Goal: Information Seeking & Learning: Learn about a topic

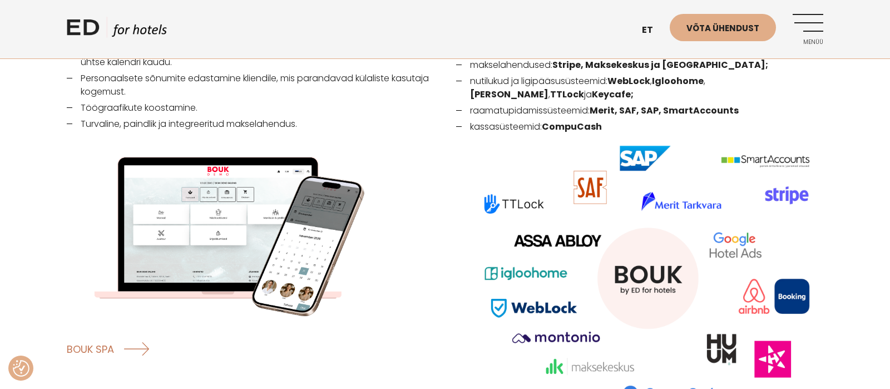
scroll to position [1562, 0]
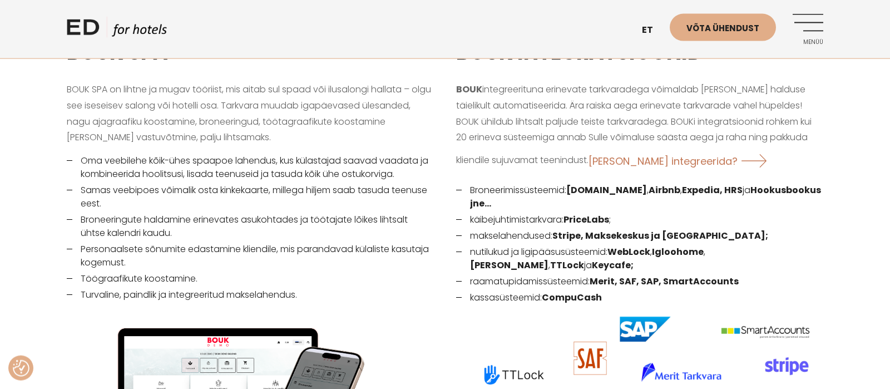
scroll to position [1402, 0]
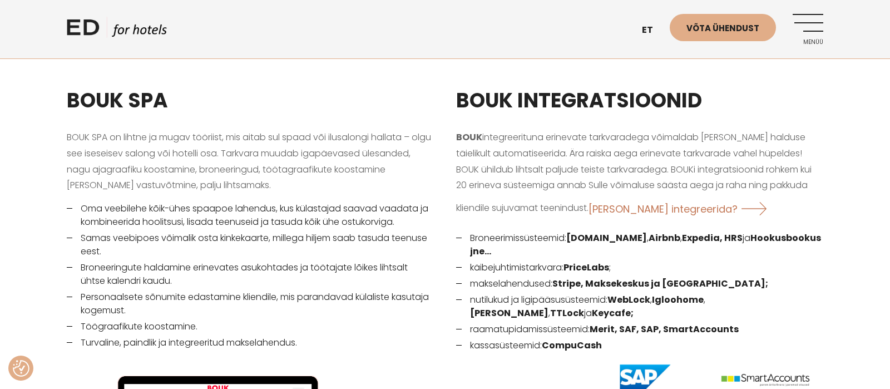
click at [806, 21] on link "Menüü" at bounding box center [808, 29] width 31 height 31
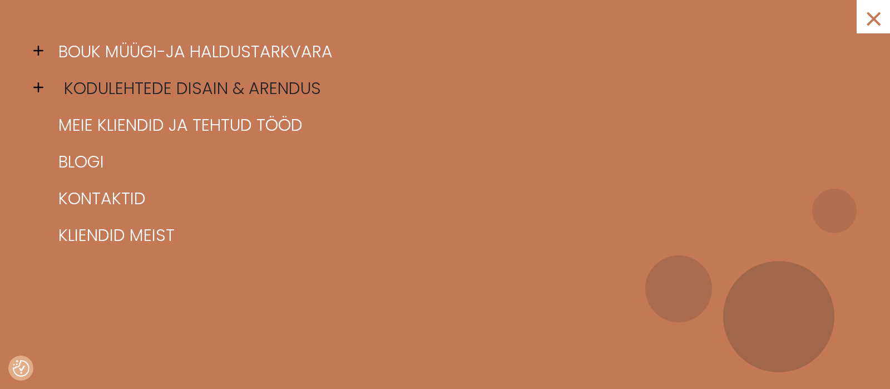
click at [177, 87] on link "Kodulehtede disain & arendus" at bounding box center [459, 88] width 807 height 37
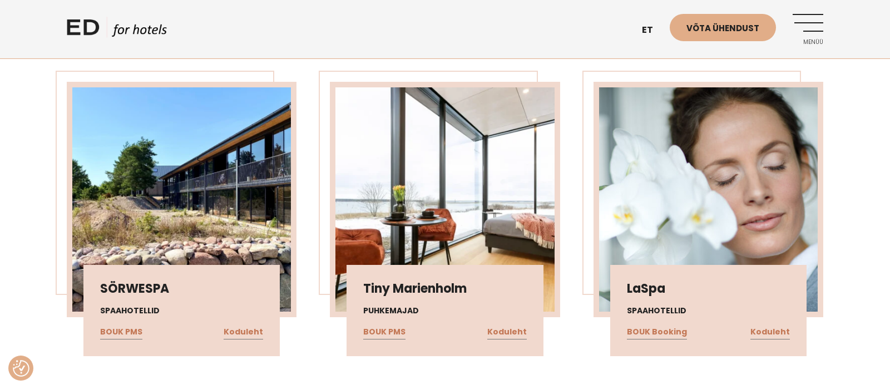
scroll to position [2220, 0]
click at [438, 280] on div "Tiny Marienholm Puhkemajad BOUK PMS Koduleht" at bounding box center [445, 309] width 196 height 91
click at [423, 206] on img at bounding box center [444, 199] width 219 height 224
click at [402, 188] on img at bounding box center [444, 199] width 219 height 224
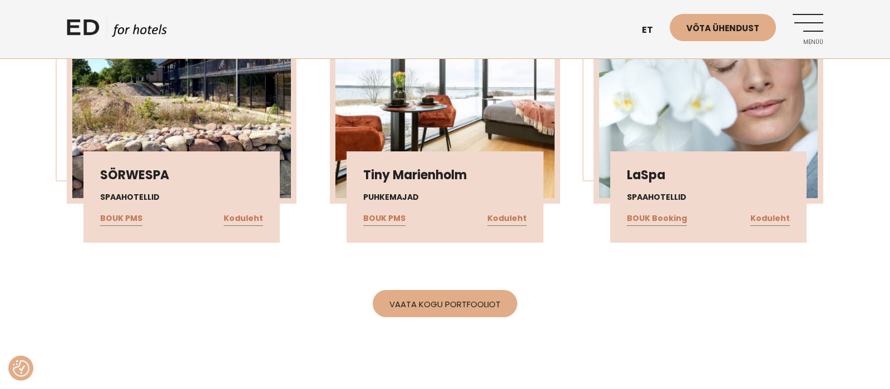
scroll to position [2337, 0]
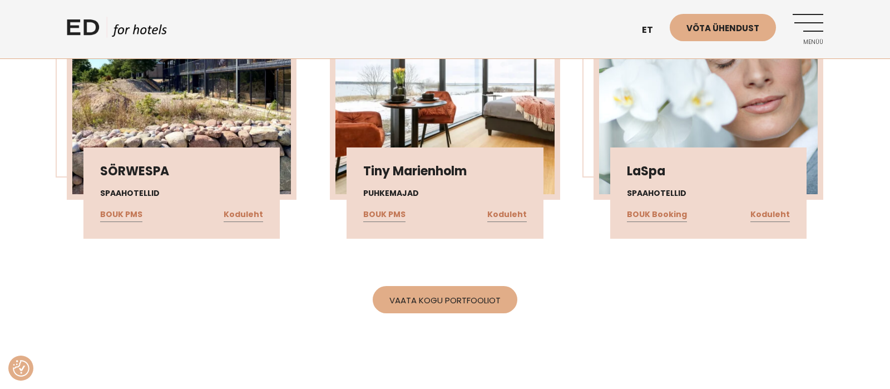
click at [395, 164] on h3 "Tiny Marienholm" at bounding box center [444, 171] width 163 height 14
click at [398, 187] on h4 "Puhkemajad" at bounding box center [444, 193] width 163 height 12
click at [399, 208] on link "BOUK PMS" at bounding box center [384, 215] width 42 height 14
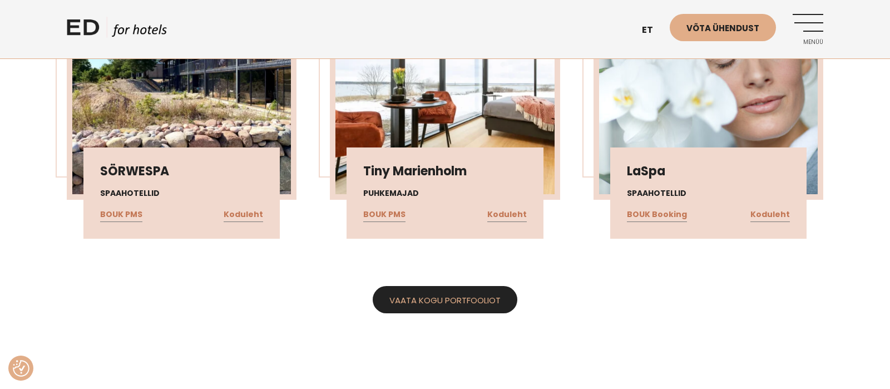
click at [430, 286] on link "Vaata kogu portfooliot" at bounding box center [445, 299] width 145 height 27
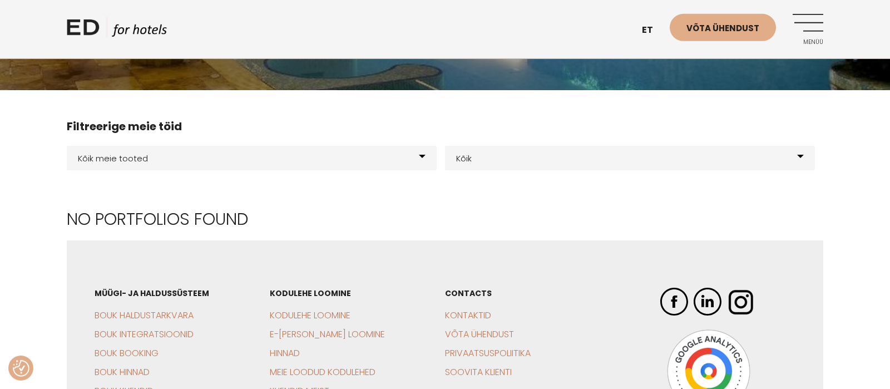
scroll to position [117, 0]
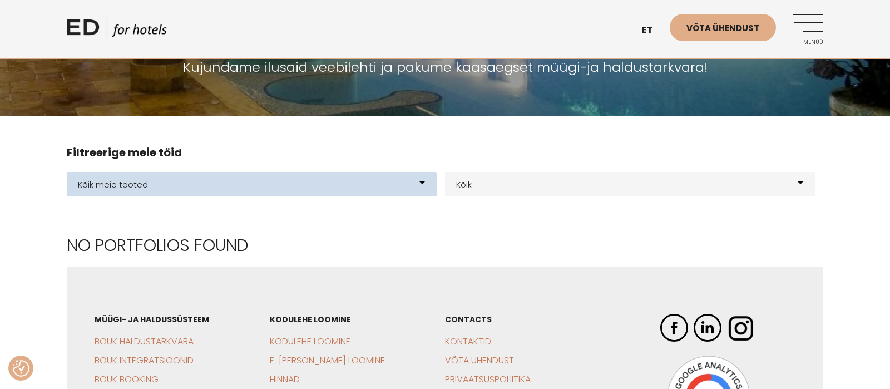
click at [67, 172] on select "Kõik meie tooted BOUK BOOKING BOUK PMS Kodulehed Näidis kodulehe kujunduspõhjad…" at bounding box center [252, 184] width 370 height 24
select select "200"
click option "BOUK BOOKING" at bounding box center [0, 0] width 0 height 0
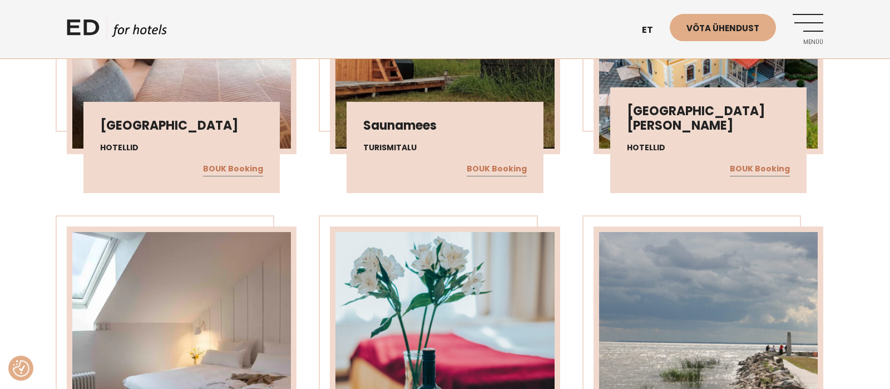
scroll to position [1636, 0]
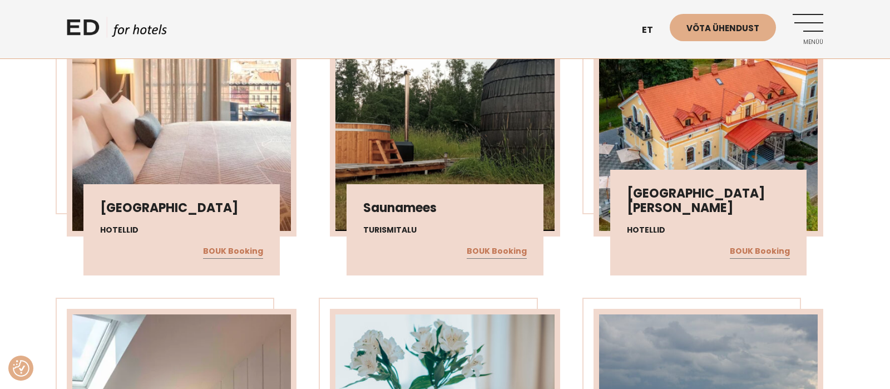
click at [390, 166] on img at bounding box center [444, 119] width 219 height 224
click at [289, 141] on img at bounding box center [181, 119] width 219 height 224
click at [254, 247] on link "BOUK Booking" at bounding box center [233, 251] width 60 height 14
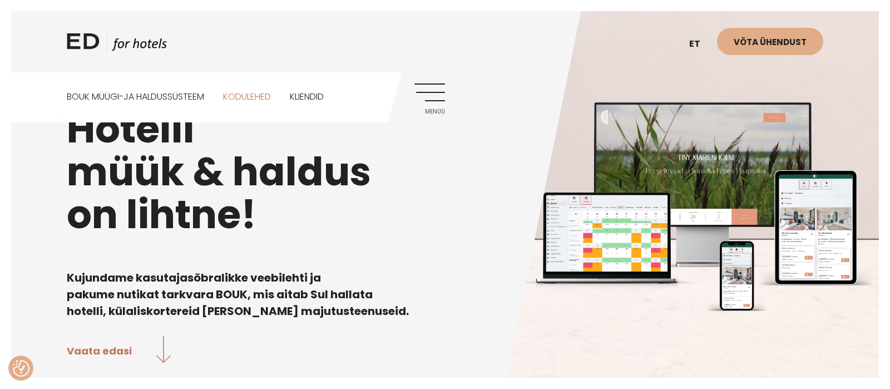
click at [256, 100] on link "Kodulehed" at bounding box center [247, 97] width 48 height 50
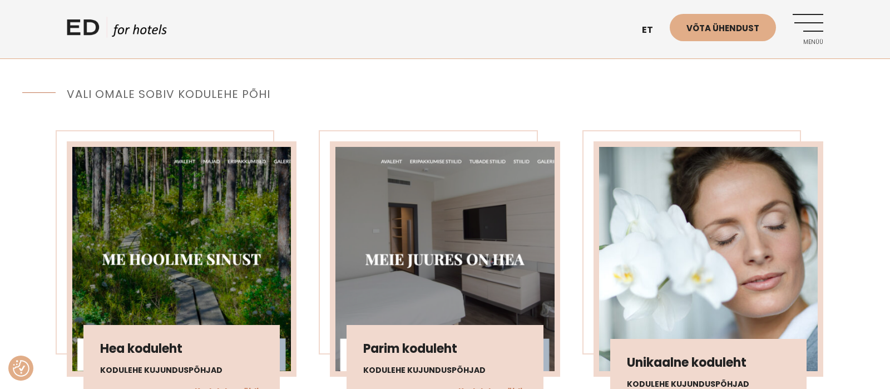
scroll to position [876, 0]
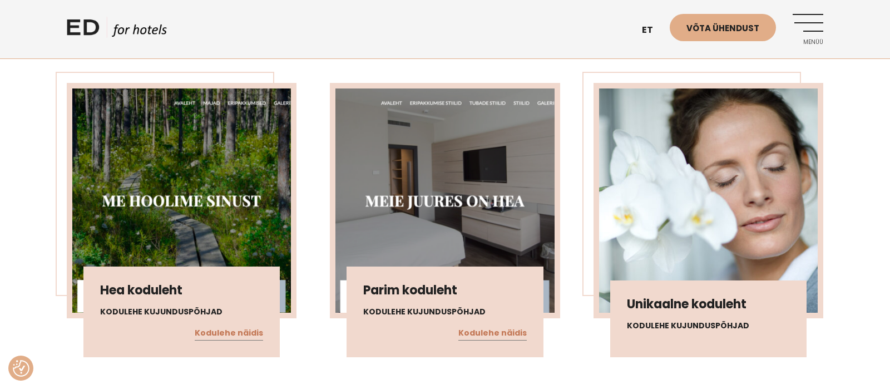
click at [436, 124] on img at bounding box center [444, 200] width 219 height 224
click at [448, 184] on img at bounding box center [444, 200] width 219 height 224
click at [452, 209] on img at bounding box center [444, 200] width 219 height 224
click at [453, 219] on img at bounding box center [444, 200] width 219 height 224
click at [491, 335] on link "Kodulehe näidis" at bounding box center [492, 333] width 68 height 14
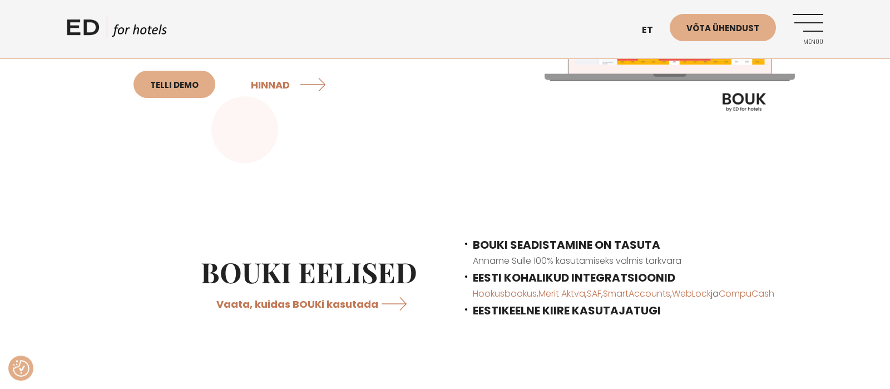
scroll to position [351, 0]
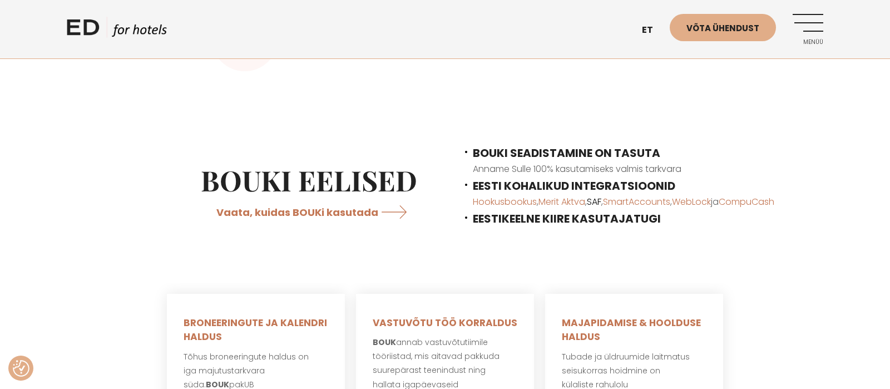
click at [601, 205] on link "SAF" at bounding box center [594, 201] width 14 height 13
click at [812, 31] on link "Menüü" at bounding box center [808, 29] width 31 height 31
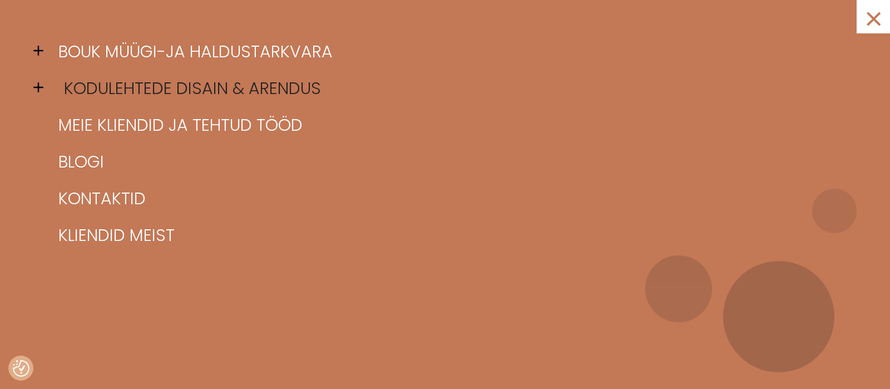
click at [163, 91] on link "Kodulehtede disain & arendus" at bounding box center [459, 88] width 807 height 37
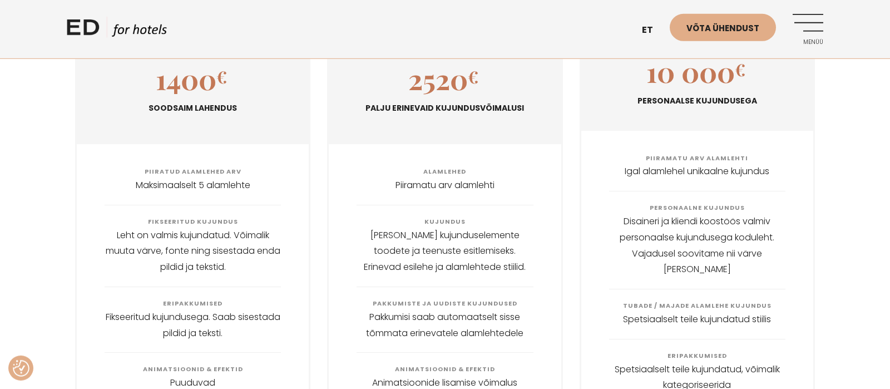
scroll to position [1344, 0]
